Goal: Information Seeking & Learning: Learn about a topic

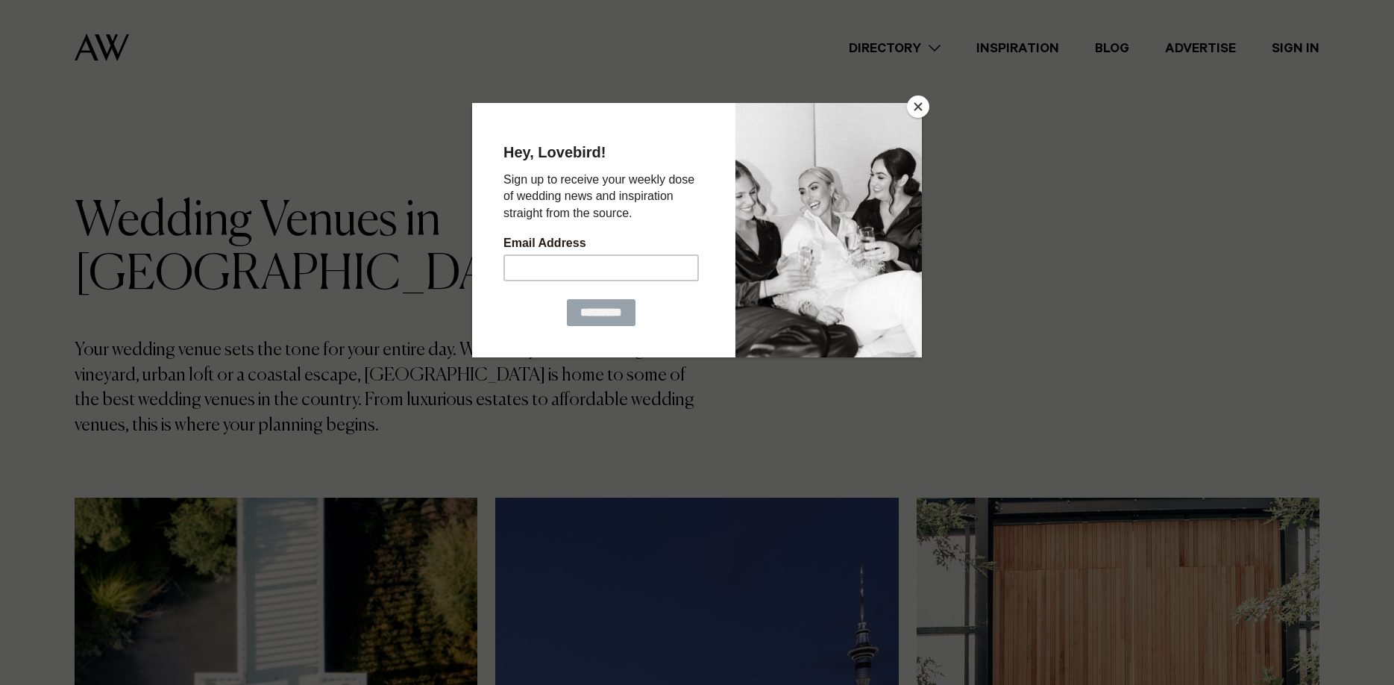
click at [921, 105] on button "Close" at bounding box center [918, 106] width 22 height 22
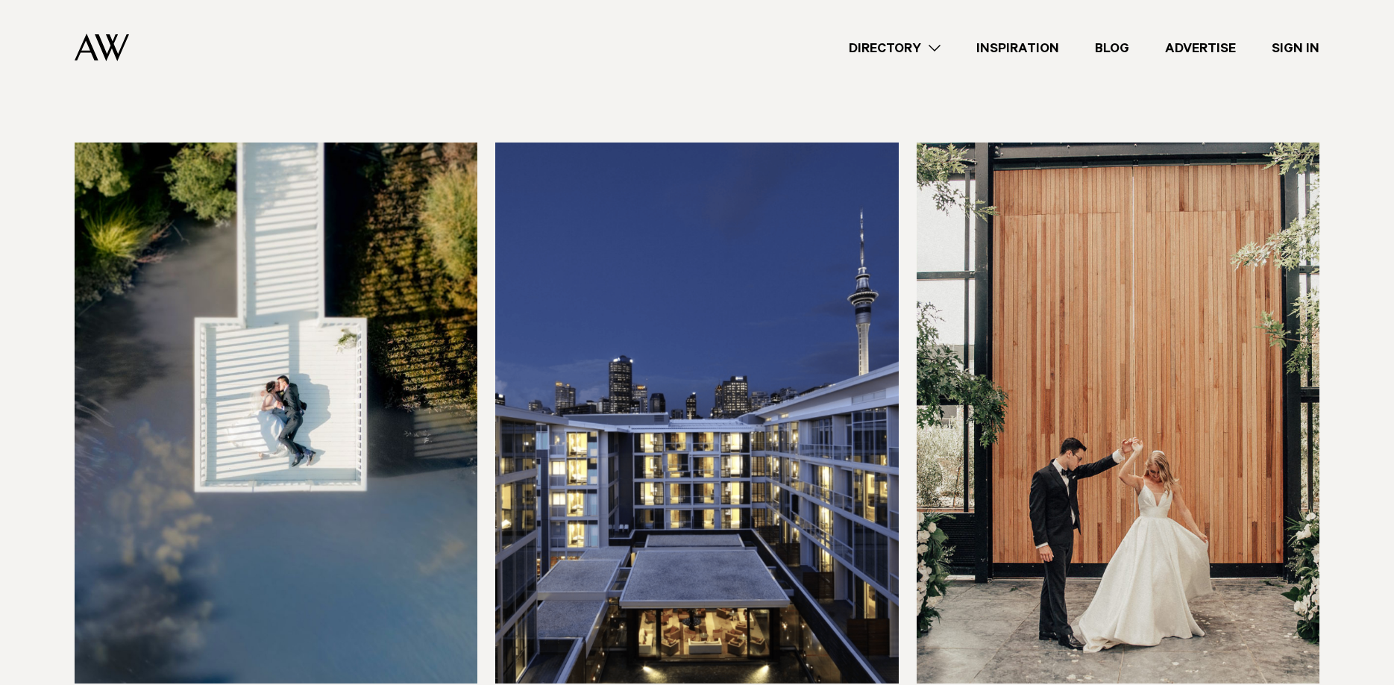
scroll to position [380, 0]
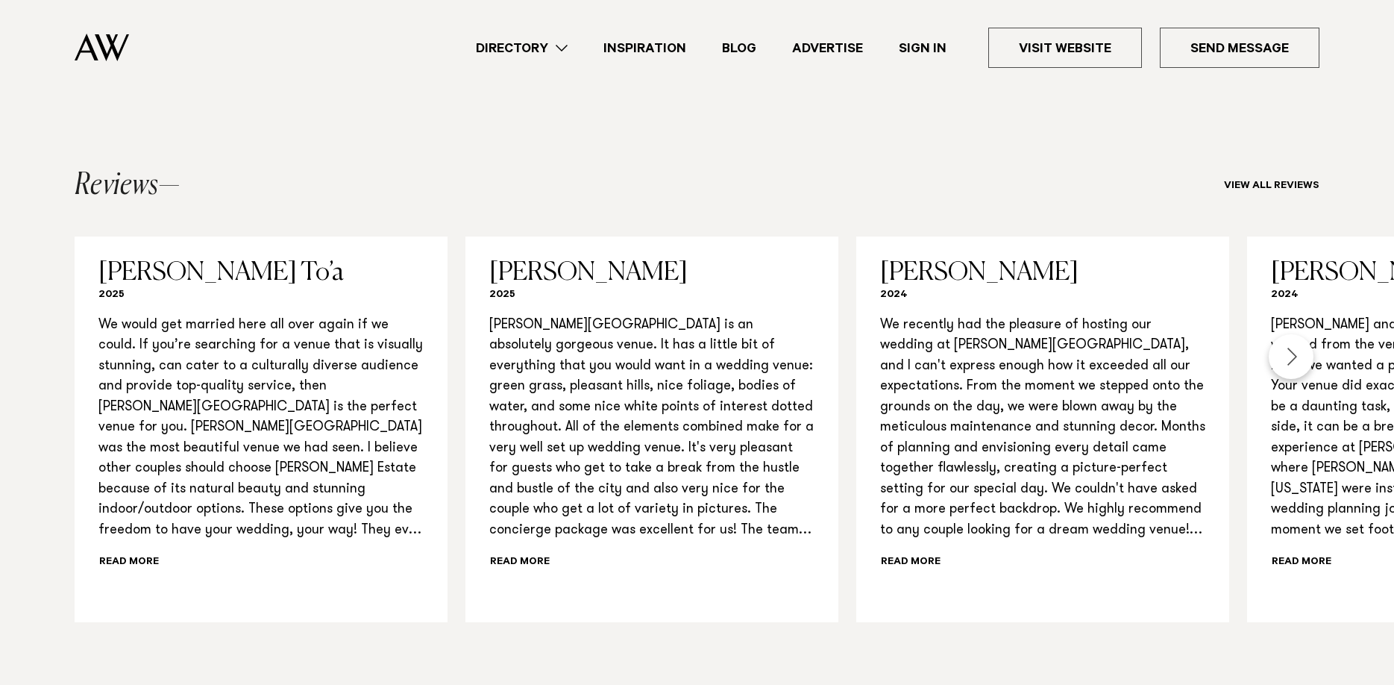
scroll to position [1522, 0]
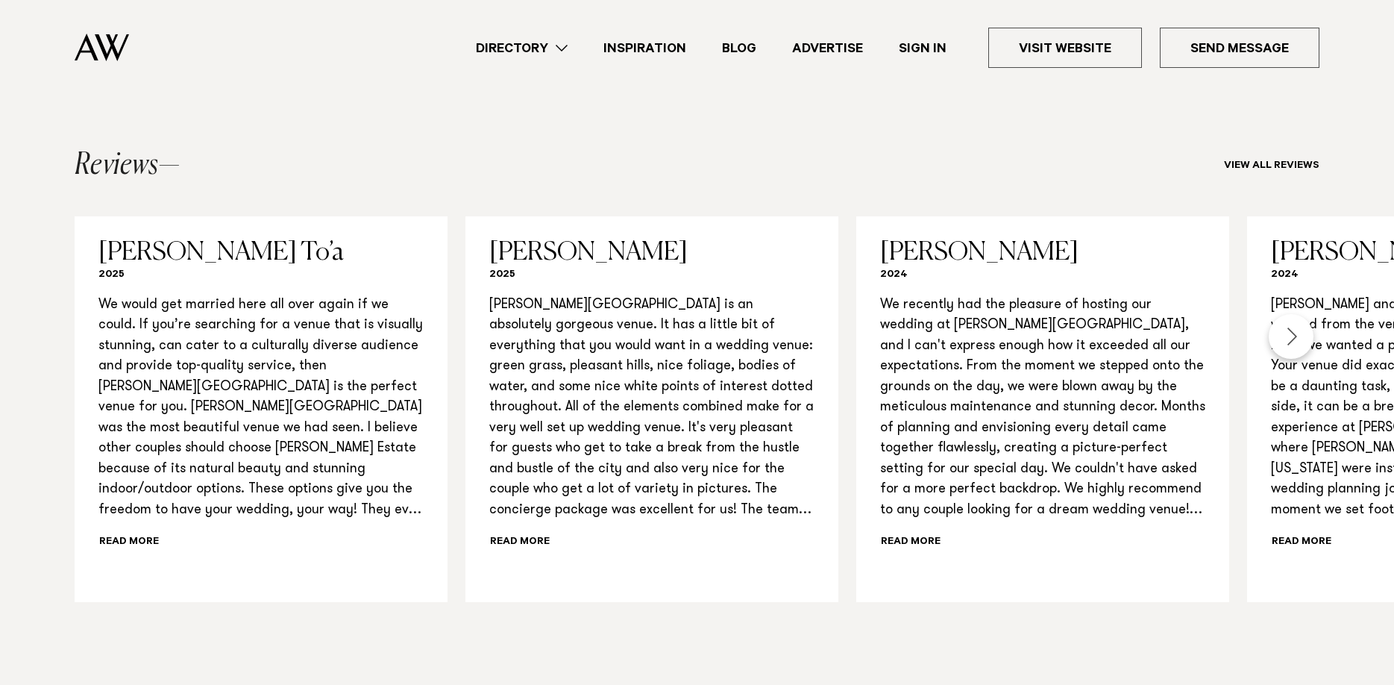
click at [533, 52] on link "Directory" at bounding box center [522, 48] width 128 height 20
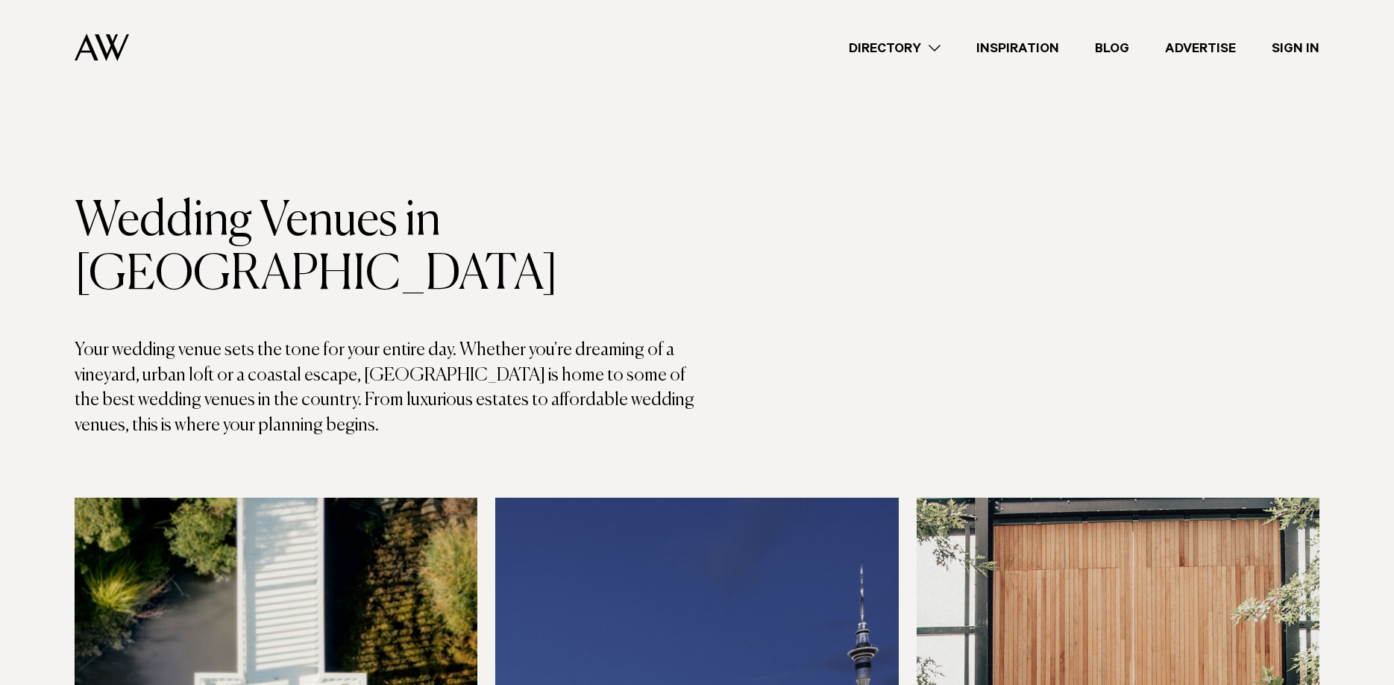
scroll to position [380, 0]
